Goal: Information Seeking & Learning: Learn about a topic

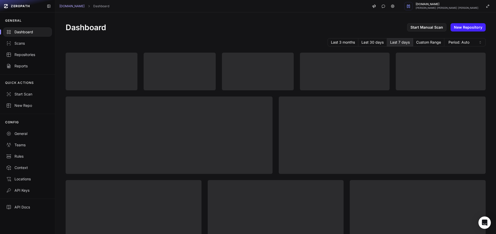
click at [349, 23] on div "Dashboard Start Manual Scan New Repository" at bounding box center [276, 27] width 420 height 9
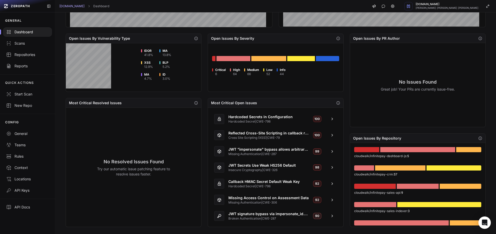
scroll to position [150, 0]
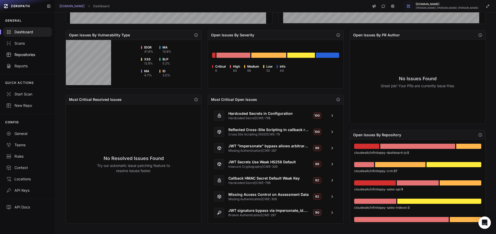
click at [25, 51] on link "Repositories" at bounding box center [27, 54] width 55 height 11
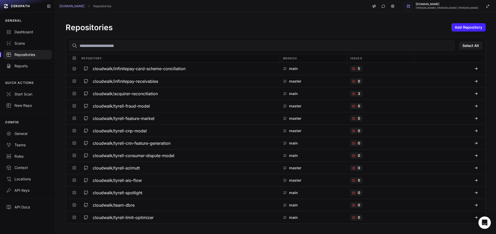
click at [125, 41] on input "text" at bounding box center [262, 46] width 386 height 10
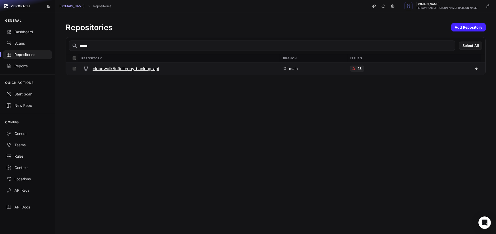
type input "*****"
click at [124, 67] on h3 "cloudwalk/infinitepay-banking-api" at bounding box center [126, 69] width 66 height 6
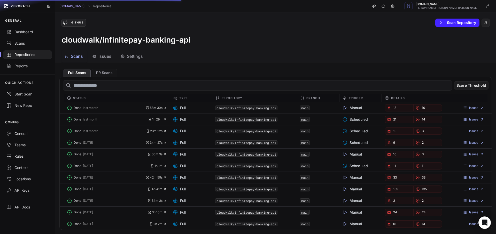
click at [117, 61] on button "Issues" at bounding box center [131, 57] width 29 height 12
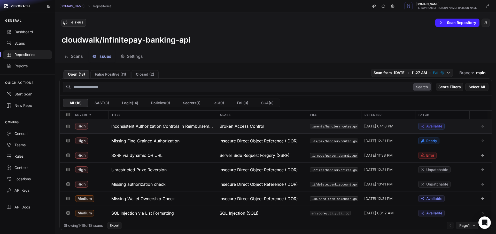
click at [133, 130] on button "Inconsistent Authorization Controls in Reimbursement POST Endpoints" at bounding box center [162, 126] width 108 height 14
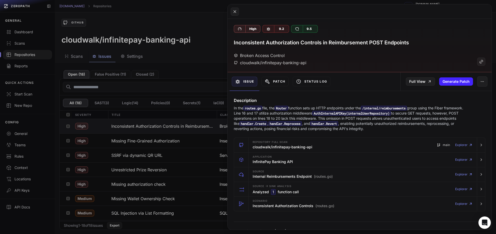
click at [249, 121] on p "In the routes.go file, the Router function sets up HTTP endpoints under the /in…" at bounding box center [349, 119] width 231 height 26
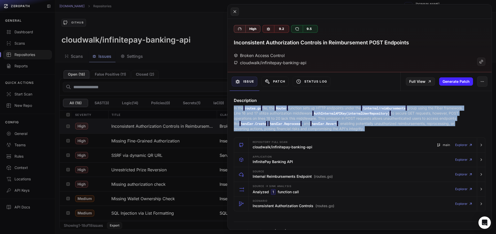
click at [249, 121] on p "In the routes.go file, the Router function sets up HTTP endpoints under the /in…" at bounding box center [349, 119] width 231 height 26
copy div "In the routes.go file, the Router function sets up HTTP endpoints under the /in…"
click at [263, 116] on p "In the routes.go file, the Router function sets up HTTP endpoints under the /in…" at bounding box center [349, 119] width 231 height 26
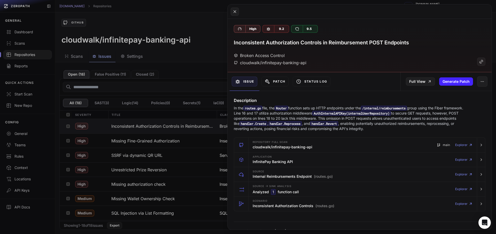
drag, startPoint x: 237, startPoint y: 109, endPoint x: 262, endPoint y: 113, distance: 25.4
click at [262, 113] on p "In the routes.go file, the Router function sets up HTTP endpoints under the /in…" at bounding box center [349, 119] width 231 height 26
click at [389, 131] on p "In the routes.go file, the Router function sets up HTTP endpoints under the /in…" at bounding box center [349, 119] width 231 height 26
click at [390, 127] on p "In the routes.go file, the Router function sets up HTTP endpoints under the /in…" at bounding box center [349, 119] width 231 height 26
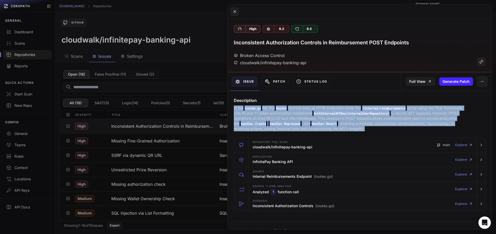
click at [390, 127] on p "In the routes.go file, the Router function sets up HTTP endpoints under the /in…" at bounding box center [349, 119] width 231 height 26
click at [300, 128] on p "In the routes.go file, the Router function sets up HTTP endpoints under the /in…" at bounding box center [349, 119] width 231 height 26
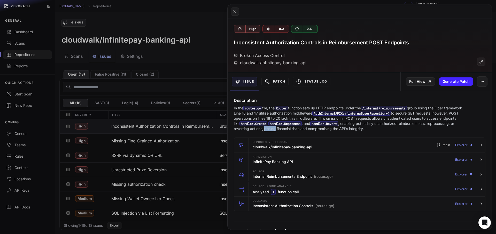
click at [300, 128] on p "In the routes.go file, the Router function sets up HTTP endpoints under the /in…" at bounding box center [349, 119] width 231 height 26
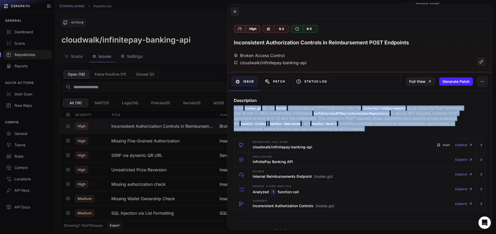
click at [300, 128] on p "In the routes.go file, the Router function sets up HTTP endpoints under the /in…" at bounding box center [349, 119] width 231 height 26
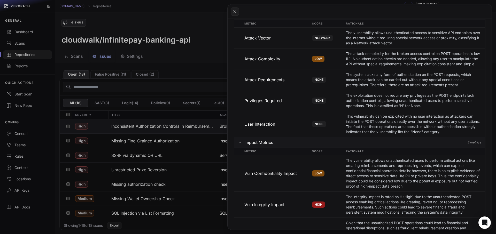
scroll to position [447, 0]
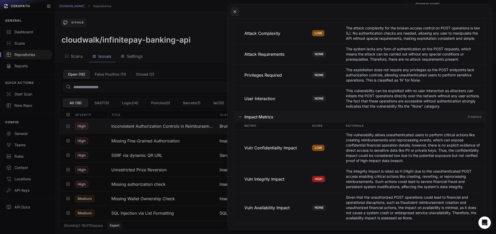
click at [142, 129] on button at bounding box center [248, 117] width 496 height 234
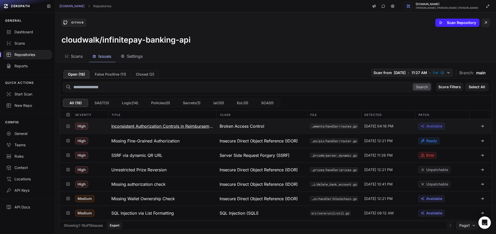
click at [157, 130] on button "Inconsistent Authorization Controls in Reimbursement POST Endpoints" at bounding box center [162, 126] width 108 height 14
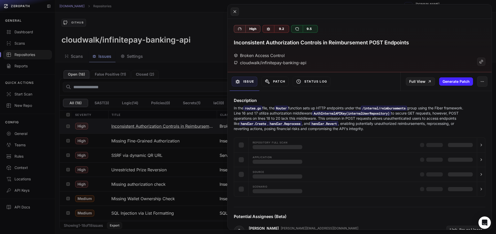
click at [157, 130] on button at bounding box center [248, 117] width 496 height 234
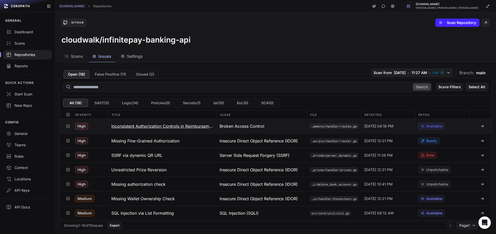
click at [102, 125] on div "High" at bounding box center [90, 126] width 36 height 14
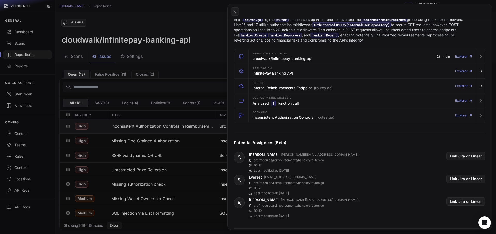
scroll to position [46, 0]
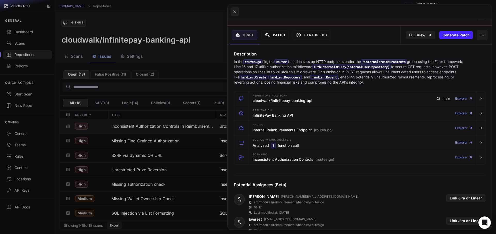
click at [272, 38] on button "Patch" at bounding box center [274, 35] width 27 height 10
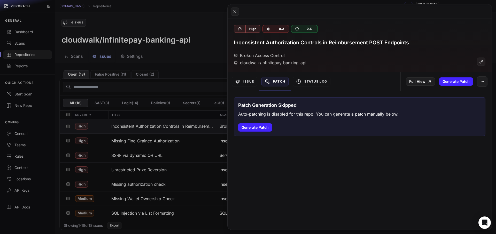
click at [270, 89] on div "Patch" at bounding box center [274, 81] width 31 height 19
click at [293, 80] on button "Status Log" at bounding box center [311, 82] width 38 height 10
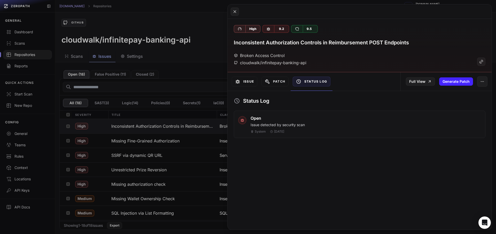
click at [240, 80] on icon at bounding box center [237, 81] width 5 height 5
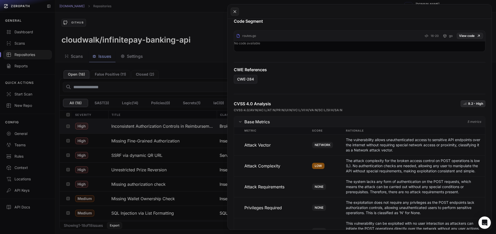
scroll to position [279, 0]
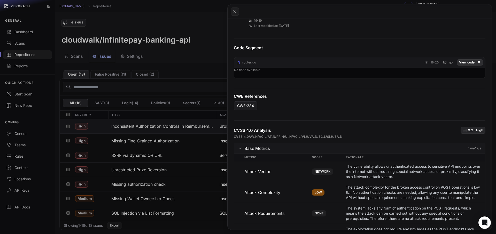
click at [471, 64] on link "View code" at bounding box center [469, 62] width 26 height 6
click at [145, 136] on button at bounding box center [248, 117] width 496 height 234
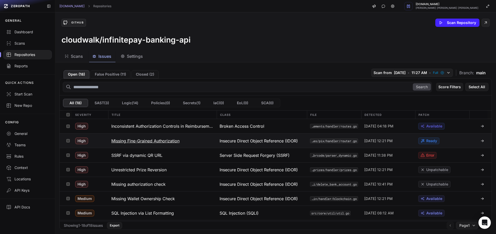
click at [148, 138] on h3 "Missing Fine-Grained Authorization" at bounding box center [145, 141] width 68 height 6
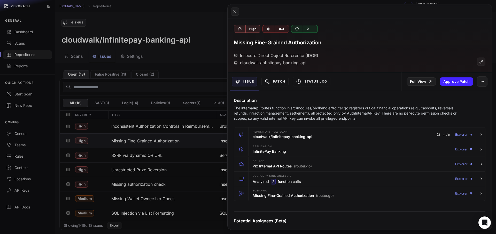
click at [291, 109] on p "The internalApiRoutes function in src/modules/pix/handler/router.go registers c…" at bounding box center [349, 113] width 231 height 15
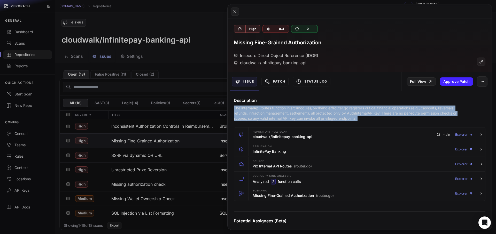
click at [291, 109] on p "The internalApiRoutes function in src/modules/pix/handler/router.go registers c…" at bounding box center [349, 113] width 231 height 15
copy div "The internalApiRoutes function in src/modules/pix/handler/router.go registers c…"
click at [305, 112] on p "The internalApiRoutes function in src/modules/pix/handler/router.go registers c…" at bounding box center [349, 113] width 231 height 15
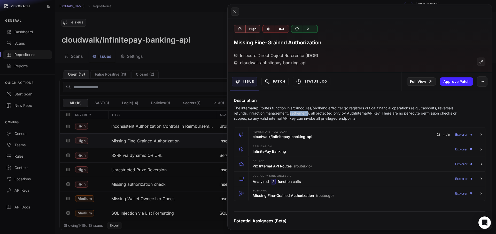
click at [305, 112] on p "The internalApiRoutes function in src/modules/pix/handler/router.go registers c…" at bounding box center [349, 113] width 231 height 15
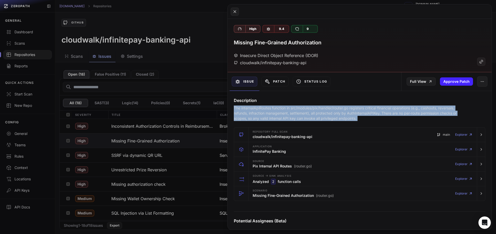
click at [305, 112] on p "The internalApiRoutes function in src/modules/pix/handler/router.go registers c…" at bounding box center [349, 113] width 231 height 15
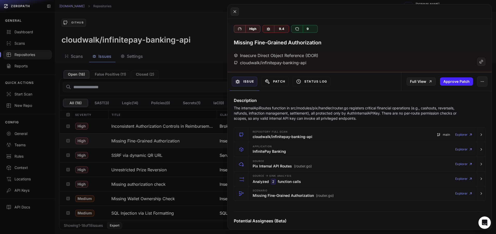
click at [152, 149] on button at bounding box center [248, 117] width 496 height 234
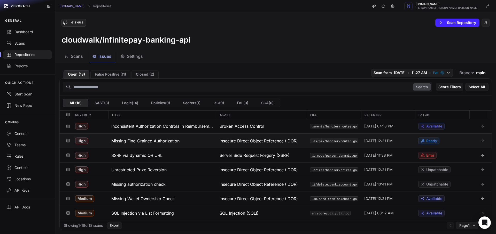
click at [195, 137] on button "Missing Fine-Grained Authorization" at bounding box center [162, 141] width 108 height 14
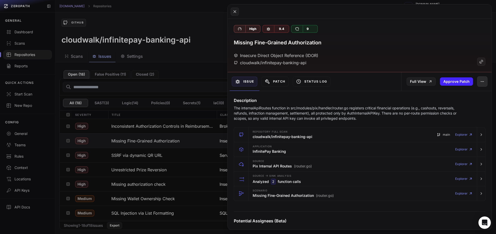
click at [479, 85] on button "button" at bounding box center [482, 81] width 10 height 10
click at [451, 98] on div "False Positive" at bounding box center [454, 95] width 55 height 12
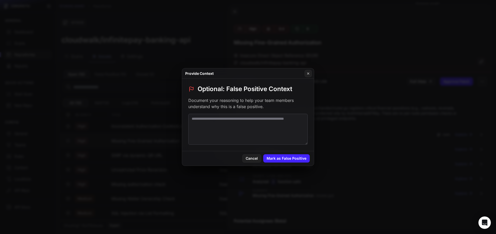
click at [228, 135] on textarea at bounding box center [247, 129] width 119 height 31
paste textarea "**********"
click at [275, 129] on textarea "**********" at bounding box center [247, 129] width 119 height 31
paste textarea "**********"
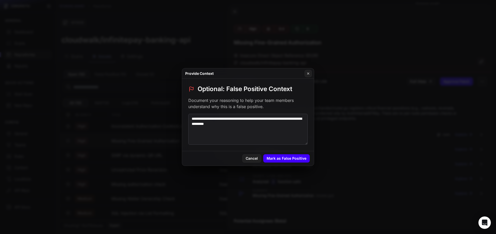
type textarea "**********"
click at [302, 157] on button "Mark as False Positive" at bounding box center [286, 158] width 46 height 8
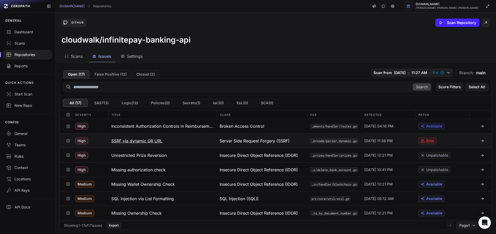
click at [138, 139] on h3 "SSRF via dynamic QR URL" at bounding box center [136, 141] width 51 height 6
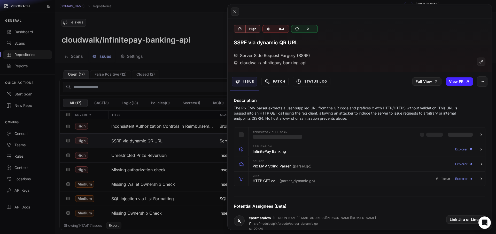
drag, startPoint x: 294, startPoint y: 116, endPoint x: 290, endPoint y: 117, distance: 3.5
click at [294, 117] on p "The Pix EMV parser extracts a user-supplied URL from the QR code and prefixes i…" at bounding box center [349, 113] width 231 height 15
click at [290, 117] on p "The Pix EMV parser extracts a user-supplied URL from the QR code and prefixes i…" at bounding box center [349, 113] width 231 height 15
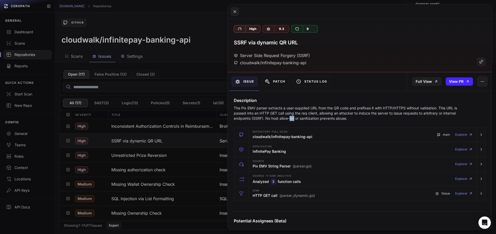
click at [290, 117] on p "The Pix EMV parser extracts a user-supplied URL from the QR code and prefixes i…" at bounding box center [349, 113] width 231 height 15
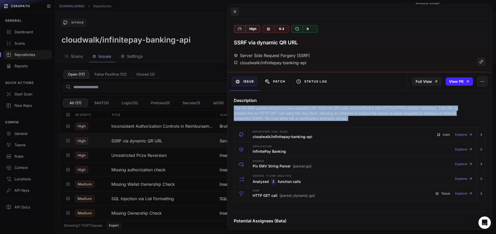
click at [290, 117] on p "The Pix EMV parser extracts a user-supplied URL from the QR code and prefixes i…" at bounding box center [349, 113] width 231 height 15
click at [293, 110] on p "The Pix EMV parser extracts a user-supplied URL from the QR code and prefixes i…" at bounding box center [349, 113] width 231 height 15
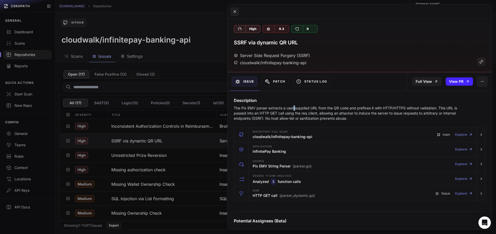
click at [293, 110] on p "The Pix EMV parser extracts a user-supplied URL from the QR code and prefixes i…" at bounding box center [349, 113] width 231 height 15
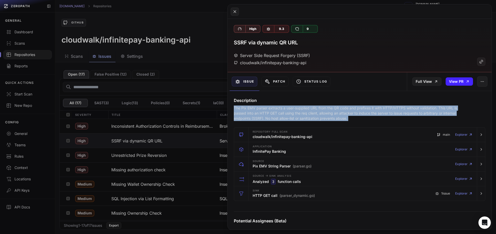
click at [293, 110] on p "The Pix EMV parser extracts a user-supplied URL from the QR code and prefixes i…" at bounding box center [349, 113] width 231 height 15
click at [323, 114] on p "The Pix EMV parser extracts a user-supplied URL from the QR code and prefixes i…" at bounding box center [349, 113] width 231 height 15
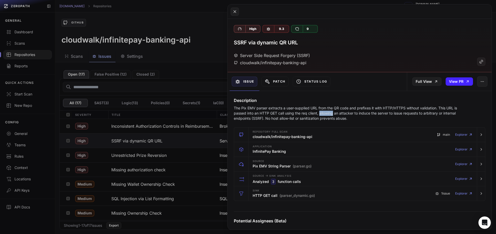
click at [323, 114] on p "The Pix EMV parser extracts a user-supplied URL from the QR code and prefixes i…" at bounding box center [349, 113] width 231 height 15
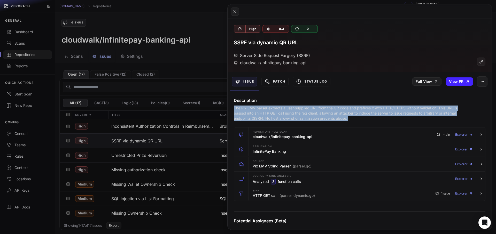
click at [323, 114] on p "The Pix EMV parser extracts a user-supplied URL from the QR code and prefixes i…" at bounding box center [349, 113] width 231 height 15
click at [289, 118] on p "The Pix EMV parser extracts a user-supplied URL from the QR code and prefixes i…" at bounding box center [349, 113] width 231 height 15
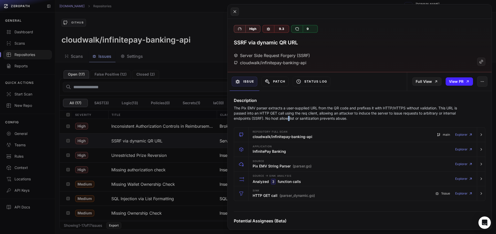
click at [289, 118] on p "The Pix EMV parser extracts a user-supplied URL from the QR code and prefixes i…" at bounding box center [349, 113] width 231 height 15
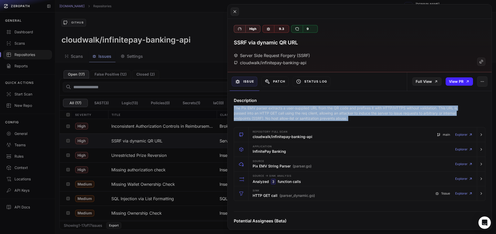
click at [289, 118] on p "The Pix EMV parser extracts a user-supplied URL from the QR code and prefixes i…" at bounding box center [349, 113] width 231 height 15
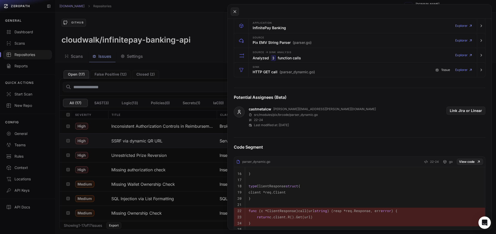
scroll to position [186, 0]
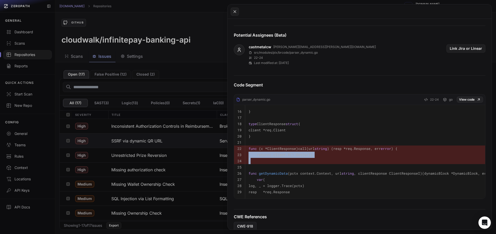
drag, startPoint x: 261, startPoint y: 163, endPoint x: 248, endPoint y: 146, distance: 21.5
click at [248, 146] on tbody "16 } 17 18 type ClientResponse struct { 19 client *req.Client 20 } 21 22 func (…" at bounding box center [371, 152] width 274 height 94
click at [297, 169] on pre at bounding box center [376, 167] width 256 height 6
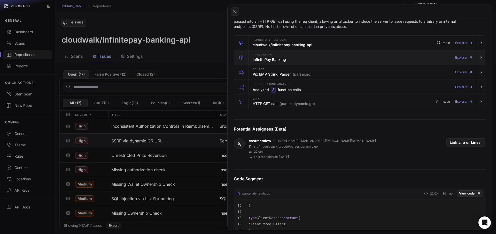
scroll to position [0, 0]
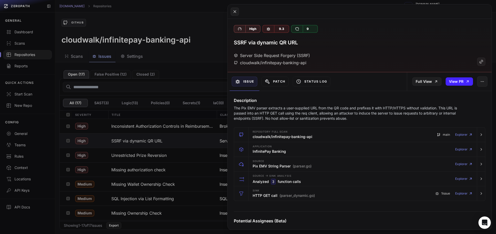
click at [121, 140] on button at bounding box center [248, 117] width 496 height 234
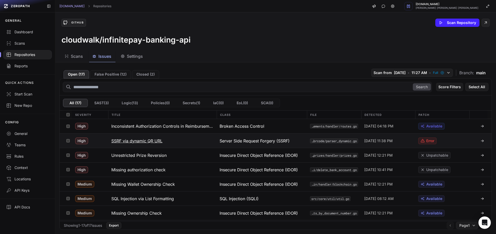
click at [133, 143] on h3 "SSRF via dynamic QR URL" at bounding box center [136, 141] width 51 height 6
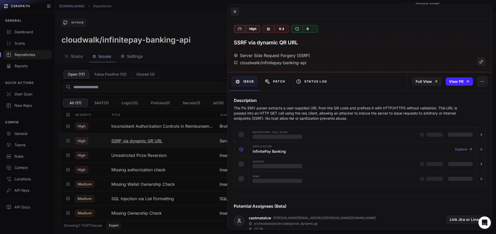
click at [133, 143] on button at bounding box center [248, 117] width 496 height 234
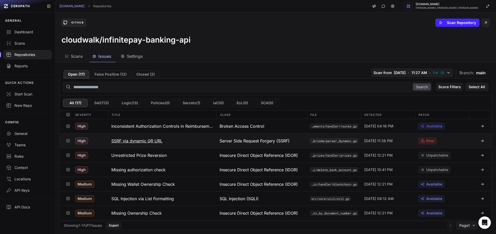
click at [133, 143] on h3 "SSRF via dynamic QR URL" at bounding box center [136, 141] width 51 height 6
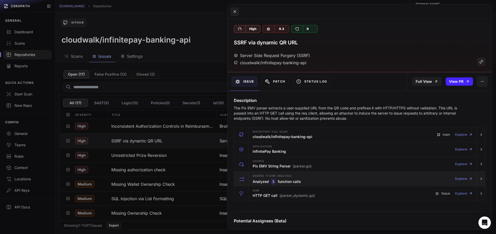
click at [284, 180] on h3 "Analyzed 3 function calls" at bounding box center [276, 182] width 48 height 6
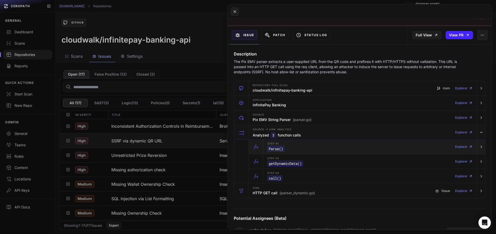
click at [283, 147] on code "Parse ()" at bounding box center [275, 149] width 17 height 6
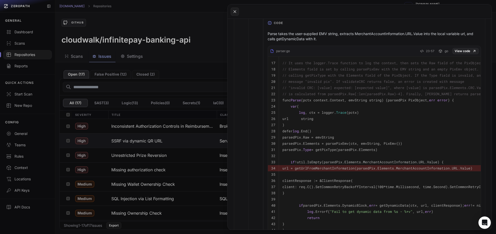
scroll to position [139, 0]
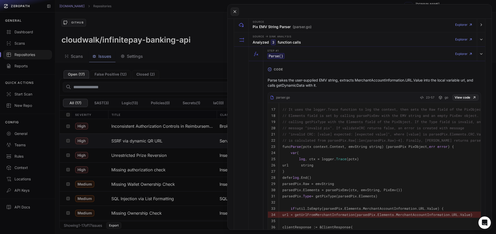
click at [303, 83] on p "Parse takes the user-supplied EMV string, extracts MerchantAccountInformation.U…" at bounding box center [373, 83] width 213 height 10
click at [300, 83] on div at bounding box center [300, 83] width 0 height 0
click at [294, 82] on p "Parse takes the user-supplied EMV string, extracts MerchantAccountInformation.U…" at bounding box center [373, 83] width 213 height 10
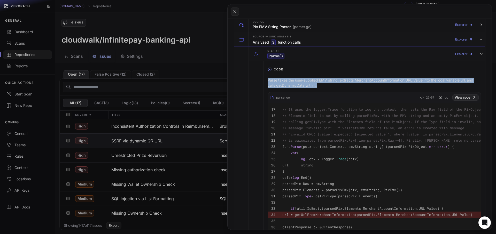
click at [294, 82] on p "Parse takes the user-supplied EMV string, extracts MerchantAccountInformation.U…" at bounding box center [373, 83] width 213 height 10
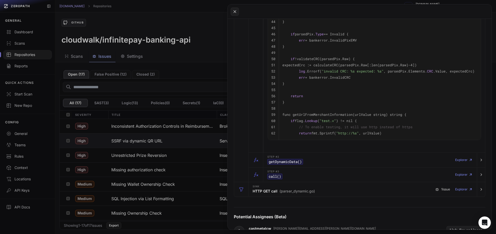
scroll to position [418, 0]
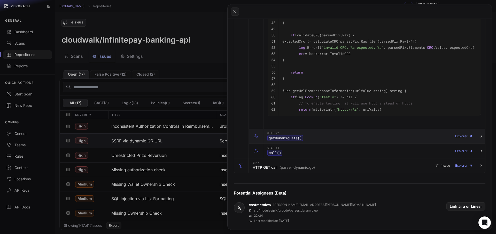
click at [263, 143] on div "button" at bounding box center [256, 136] width 14 height 14
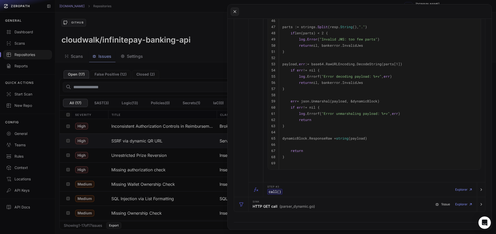
scroll to position [790, 0]
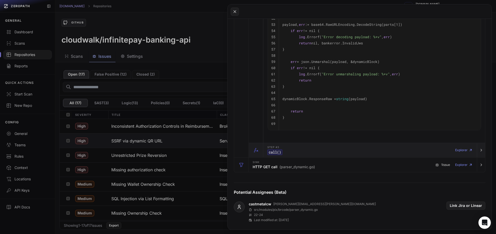
click at [263, 157] on button "Step #3 call () Explorer" at bounding box center [367, 150] width 236 height 14
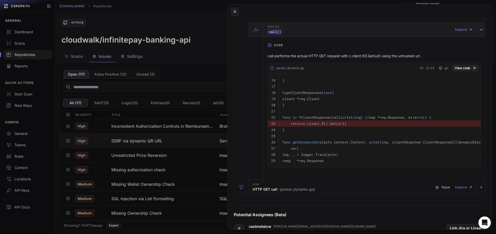
scroll to position [976, 0]
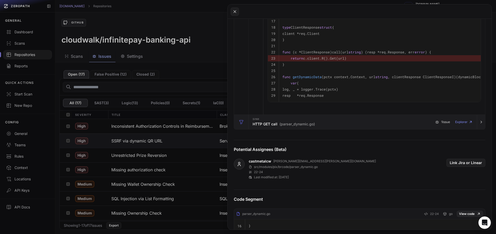
click at [249, 129] on button "Sink HTTP GET call (parser_dynamic.go) 1 issue Explorer" at bounding box center [359, 122] width 251 height 14
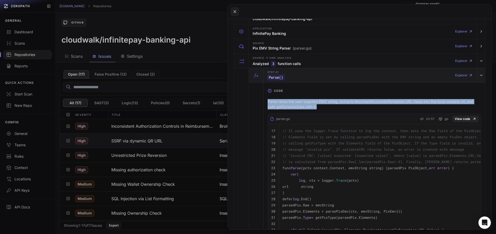
scroll to position [93, 0]
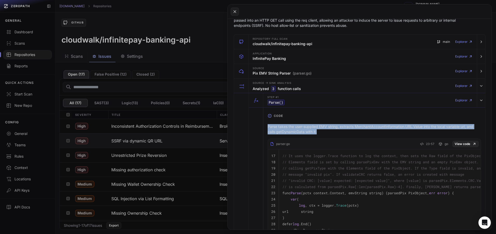
click at [324, 134] on p "Parse takes the user-supplied EMV string, extracts MerchantAccountInformation.U…" at bounding box center [373, 129] width 213 height 10
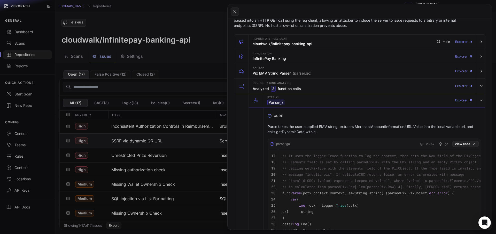
click at [324, 134] on p "Parse takes the user-supplied EMV string, extracts MerchantAccountInformation.U…" at bounding box center [373, 129] width 213 height 10
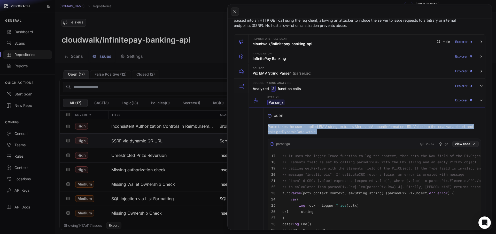
click at [324, 134] on p "Parse takes the user-supplied EMV string, extracts MerchantAccountInformation.U…" at bounding box center [373, 129] width 213 height 10
click at [321, 134] on div at bounding box center [321, 134] width 0 height 0
click at [287, 126] on p "Parse takes the user-supplied EMV string, extracts MerchantAccountInformation.U…" at bounding box center [373, 129] width 213 height 10
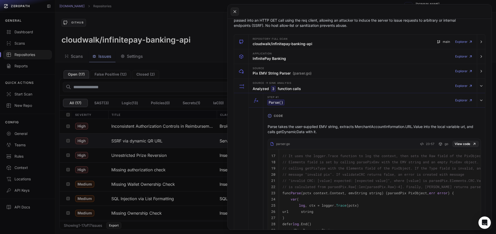
click at [272, 103] on code "Parse ()" at bounding box center [275, 103] width 17 height 6
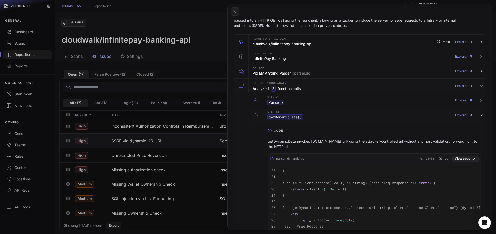
click at [294, 132] on div at bounding box center [294, 132] width 0 height 0
click at [292, 145] on p "getDynamicData invokes clientResponse.call(url) using the attacker-controlled u…" at bounding box center [373, 144] width 213 height 10
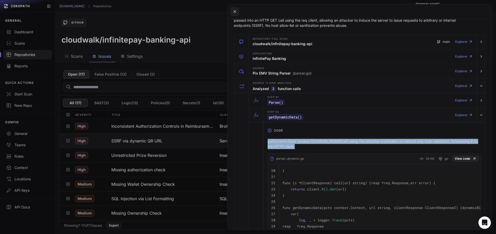
click at [292, 145] on p "getDynamicData invokes clientResponse.call(url) using the attacker-controlled u…" at bounding box center [373, 144] width 213 height 10
click at [289, 149] on div at bounding box center [289, 149] width 0 height 0
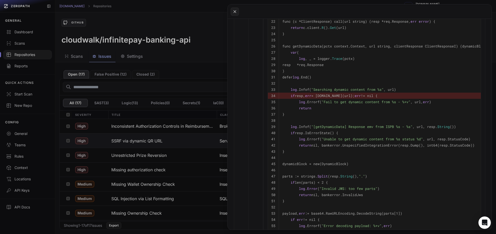
scroll to position [186, 0]
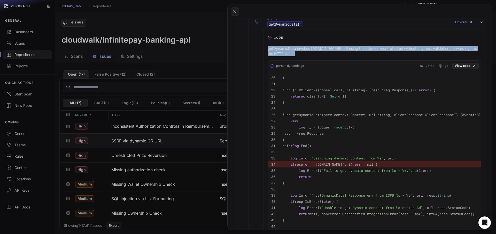
click at [274, 57] on div "getDynamicData invokes clientResponse.call(url) using the attacker-controlled u…" at bounding box center [373, 217] width 213 height 342
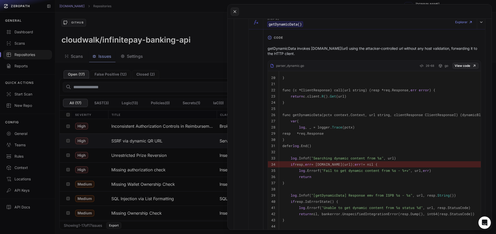
click at [286, 49] on p "getDynamicData invokes clientResponse.call(url) using the attacker-controlled u…" at bounding box center [373, 51] width 213 height 10
click at [288, 66] on div "parser_dynamic.go" at bounding box center [287, 66] width 34 height 4
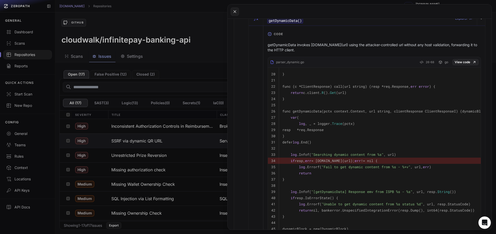
scroll to position [139, 0]
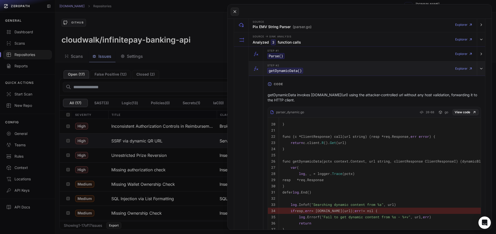
click at [281, 71] on code "getDynamicData ()" at bounding box center [285, 71] width 36 height 6
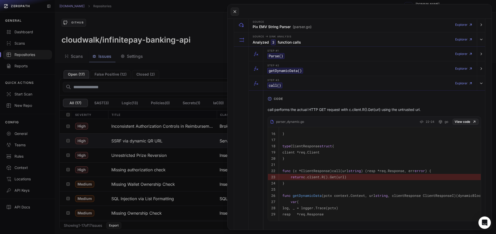
click at [301, 108] on p "call performs the actual HTTP GET request with c.client.R().Get(url) using the …" at bounding box center [373, 109] width 213 height 5
click at [297, 100] on div at bounding box center [297, 100] width 0 height 0
click at [288, 105] on div "call performs the actual HTTP GET request with c.client.R().Get(url) using the …" at bounding box center [373, 164] width 213 height 118
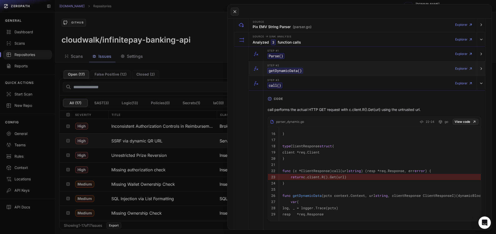
click at [274, 67] on div "Step #2 getDynamicData ()" at bounding box center [285, 69] width 36 height 10
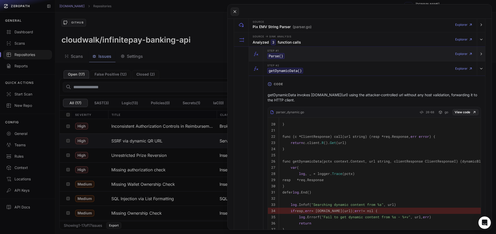
click at [283, 52] on div "Step #1 Parse ()" at bounding box center [275, 54] width 17 height 10
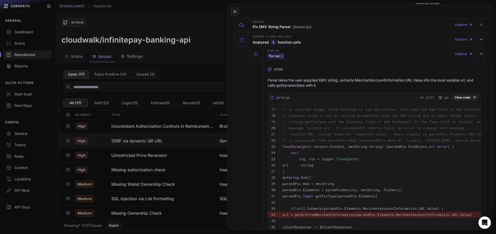
click at [313, 84] on p "Parse takes the user-supplied EMV string, extracts MerchantAccountInformation.U…" at bounding box center [373, 83] width 213 height 10
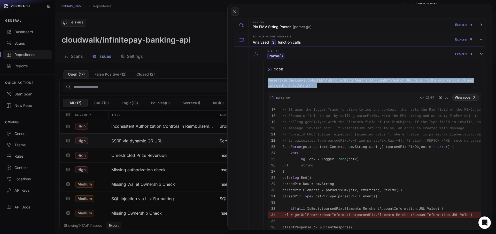
click at [313, 84] on p "Parse takes the user-supplied EMV string, extracts MerchantAccountInformation.U…" at bounding box center [373, 83] width 213 height 10
copy div "Parse takes the user-supplied EMV string, extracts MerchantAccountInformation.U…"
click at [288, 53] on div "Step #1 Parse () Explorer" at bounding box center [369, 54] width 209 height 14
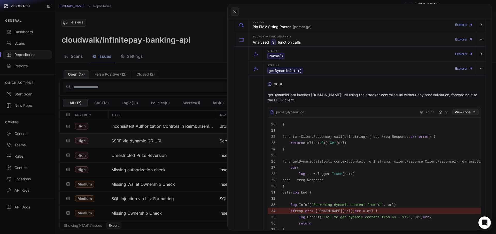
click at [288, 93] on p "getDynamicData invokes clientResponse.call(url) using the attacker-controlled u…" at bounding box center [373, 97] width 213 height 10
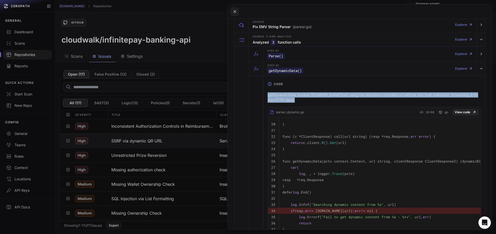
click at [288, 93] on p "getDynamicData invokes clientResponse.call(url) using the attacker-controlled u…" at bounding box center [373, 97] width 213 height 10
copy div "getDynamicData invokes clientResponse.call(url) using the attacker-controlled u…"
click at [294, 75] on div "Step #2 getDynamicData () Explorer" at bounding box center [369, 68] width 209 height 14
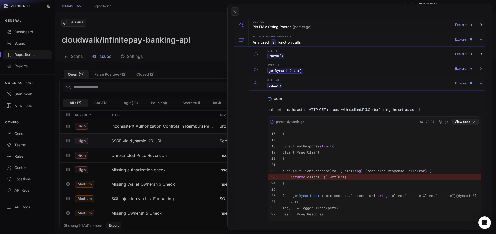
click at [287, 113] on div "call performs the actual HTTP GET request with c.client.R().Get(url) using the …" at bounding box center [373, 164] width 213 height 114
click at [282, 110] on p "call performs the actual HTTP GET request with c.client.R().Get(url) using the …" at bounding box center [373, 109] width 213 height 5
copy div "call performs the actual HTTP GET request with c.client.R().Get(url) using the …"
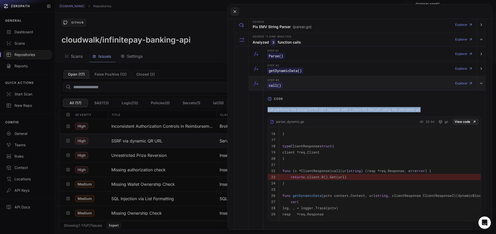
click at [318, 90] on div "Step #3 call () Explorer" at bounding box center [369, 83] width 209 height 14
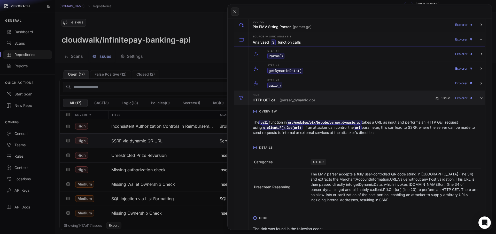
click at [287, 101] on span "(parser_dynamic.go)" at bounding box center [296, 100] width 35 height 5
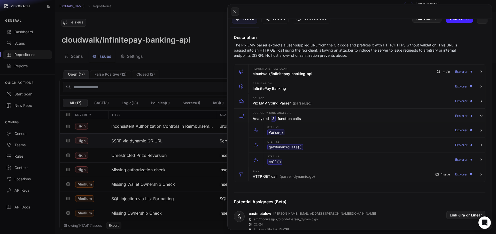
scroll to position [0, 0]
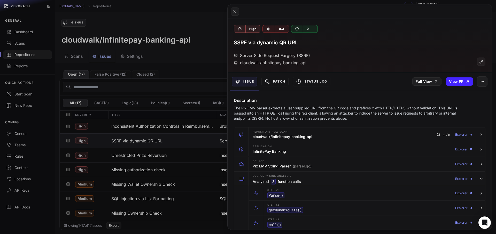
click at [326, 110] on p "The Pix EMV parser extracts a user-supplied URL from the QR code and prefixes i…" at bounding box center [349, 113] width 231 height 15
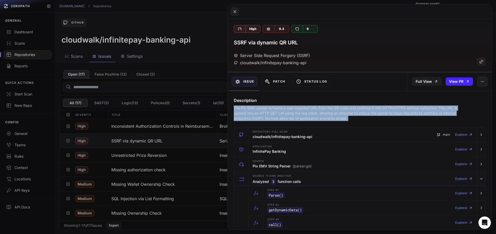
click at [326, 110] on p "The Pix EMV parser extracts a user-supplied URL from the QR code and prefixes i…" at bounding box center [349, 113] width 231 height 15
click at [306, 116] on p "The Pix EMV parser extracts a user-supplied URL from the QR code and prefixes i…" at bounding box center [349, 113] width 231 height 15
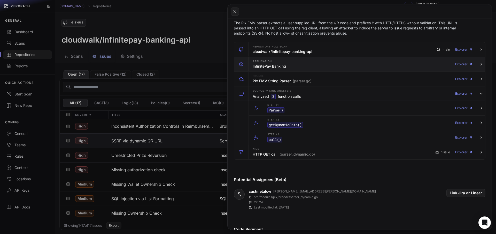
scroll to position [46, 0]
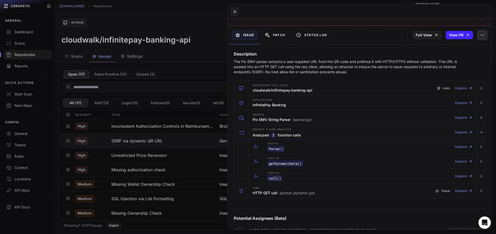
click at [479, 37] on button "button" at bounding box center [482, 35] width 10 height 10
click at [455, 45] on div "False Positive" at bounding box center [454, 49] width 55 height 12
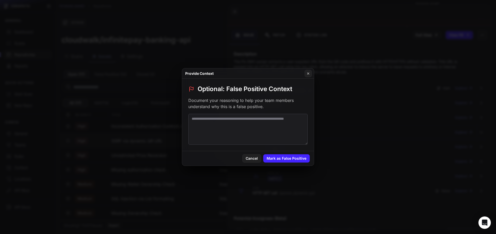
click at [219, 127] on textarea at bounding box center [247, 129] width 119 height 31
paste textarea "**********"
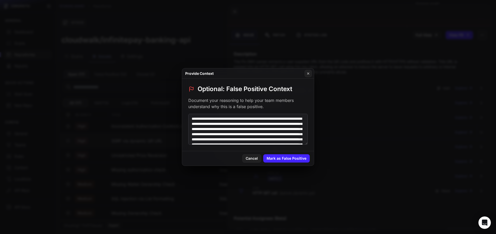
scroll to position [43, 0]
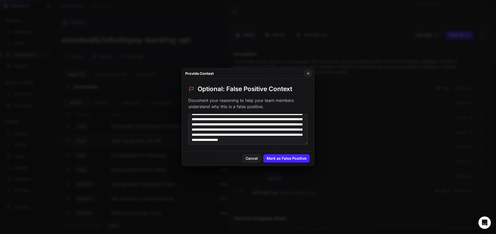
click at [239, 129] on textarea "**********" at bounding box center [247, 129] width 119 height 31
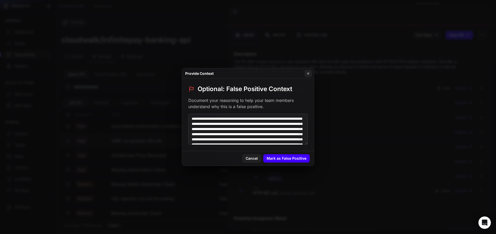
type textarea "**********"
click at [297, 157] on button "Mark as False Positive" at bounding box center [286, 158] width 46 height 8
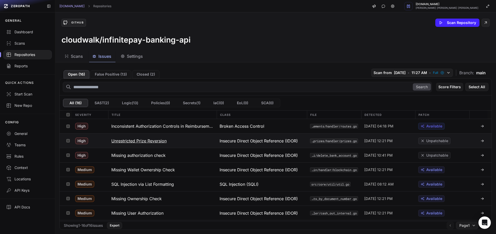
click at [136, 144] on h3 "Unrestricted Prize Reversion" at bounding box center [138, 141] width 55 height 6
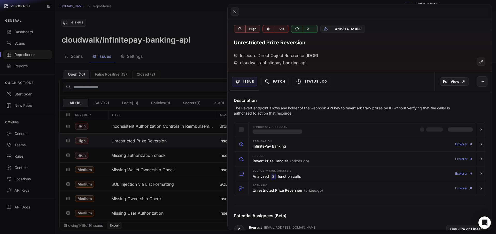
click at [268, 113] on p "The Revert endpoint allows any holder of the webhook API key to revert arbitrar…" at bounding box center [349, 111] width 231 height 10
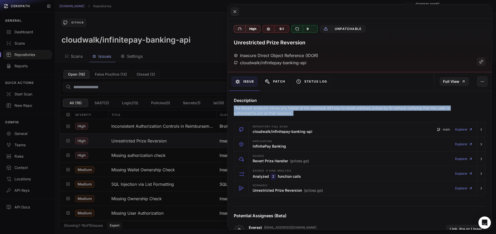
click at [268, 113] on p "The Revert endpoint allows any holder of the webhook API key to revert arbitrar…" at bounding box center [349, 111] width 231 height 10
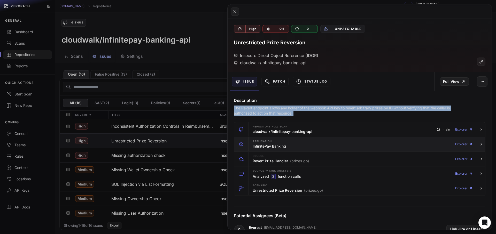
copy div "The Revert endpoint allows any holder of the webhook API key to revert arbitrar…"
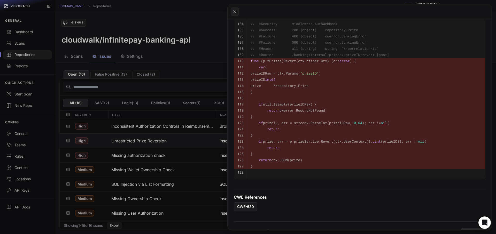
scroll to position [279, 0]
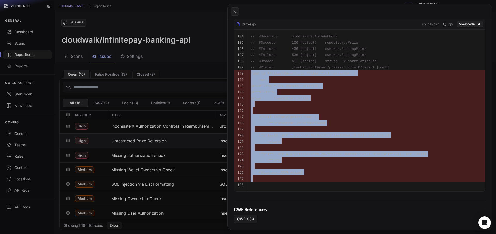
drag, startPoint x: 257, startPoint y: 180, endPoint x: 244, endPoint y: 72, distance: 109.1
click at [244, 72] on tbody "104 // @Security middleware.AuthWebhook 105 // @Success 200 {object} repository…" at bounding box center [359, 111] width 251 height 162
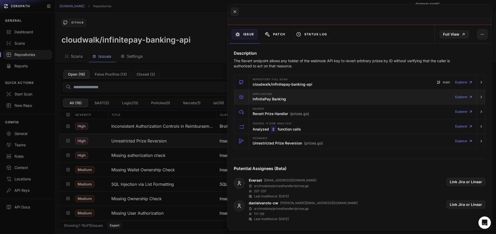
scroll to position [46, 0]
click at [283, 94] on div "Application InfinitePay Banking" at bounding box center [268, 98] width 33 height 10
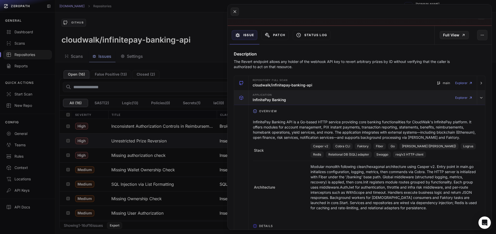
drag, startPoint x: 283, startPoint y: 94, endPoint x: 286, endPoint y: 97, distance: 3.3
click at [283, 95] on div "Application InfinitePay Banking" at bounding box center [268, 98] width 33 height 10
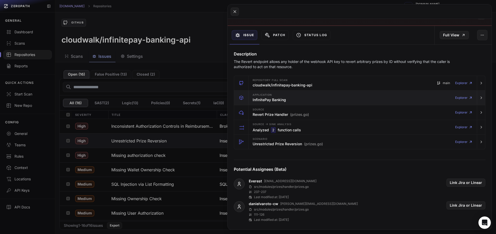
scroll to position [0, 0]
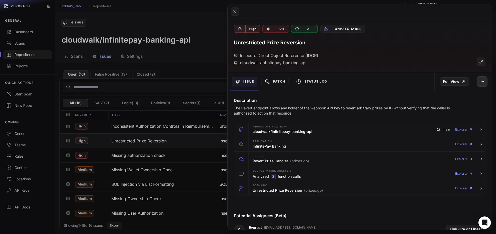
click at [481, 86] on button "button" at bounding box center [482, 81] width 10 height 10
click at [480, 85] on button "button" at bounding box center [482, 81] width 10 height 10
click at [282, 111] on p "The Revert endpoint allows any holder of the webhook API key to revert arbitrar…" at bounding box center [349, 111] width 231 height 10
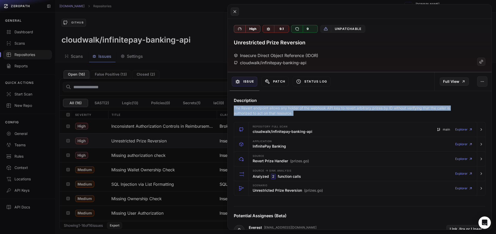
click at [282, 111] on p "The Revert endpoint allows any holder of the webhook API key to revert arbitrar…" at bounding box center [349, 111] width 231 height 10
click at [279, 99] on div at bounding box center [279, 99] width 0 height 0
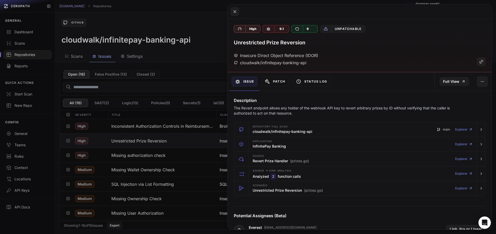
click at [269, 103] on h4 "Description" at bounding box center [359, 100] width 251 height 6
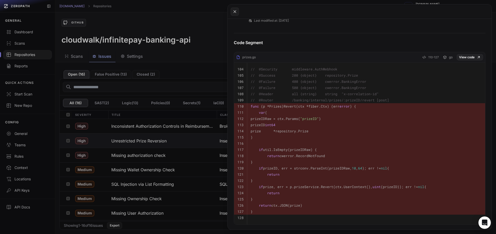
scroll to position [279, 0]
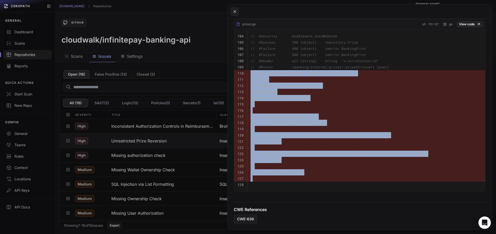
drag, startPoint x: 261, startPoint y: 178, endPoint x: 250, endPoint y: 71, distance: 107.6
click at [250, 71] on tbody "104 // @Security middleware.AuthWebhook 105 // @Success 200 {object} repository…" at bounding box center [359, 111] width 251 height 162
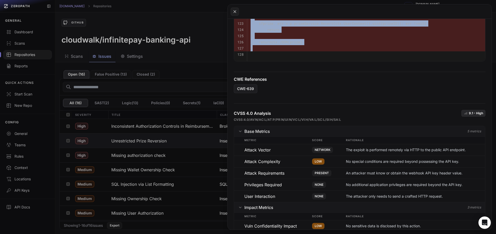
scroll to position [449, 0]
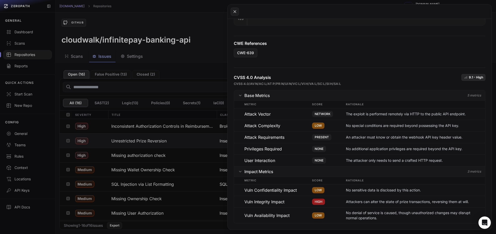
copy tbody "func (p *Prizes) Revert(ctx *fiber.Ctx) (err error ) { 111 var ( 112 prizeIDRaw…"
